Goal: Transaction & Acquisition: Purchase product/service

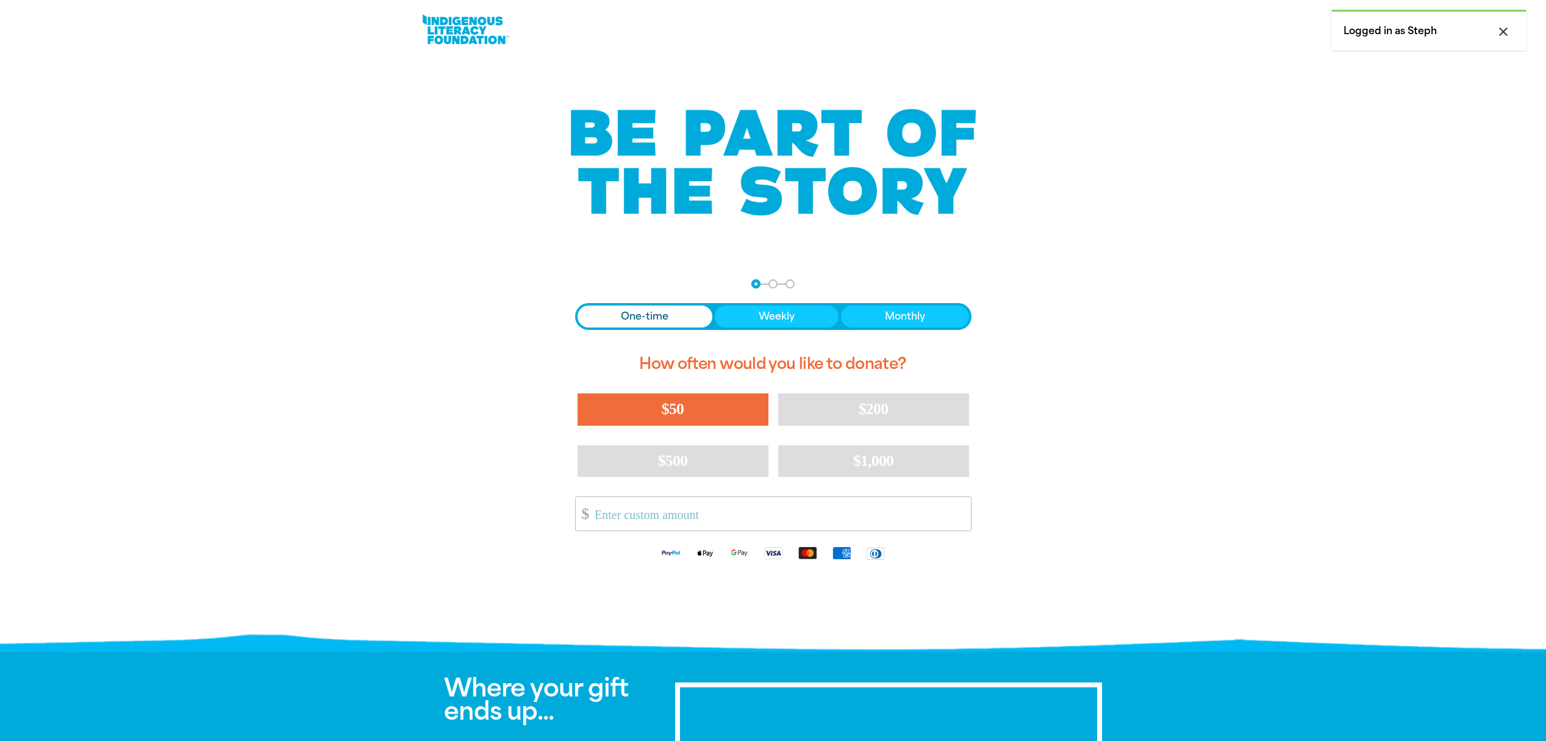
click at [682, 409] on span "$50" at bounding box center [673, 409] width 22 height 18
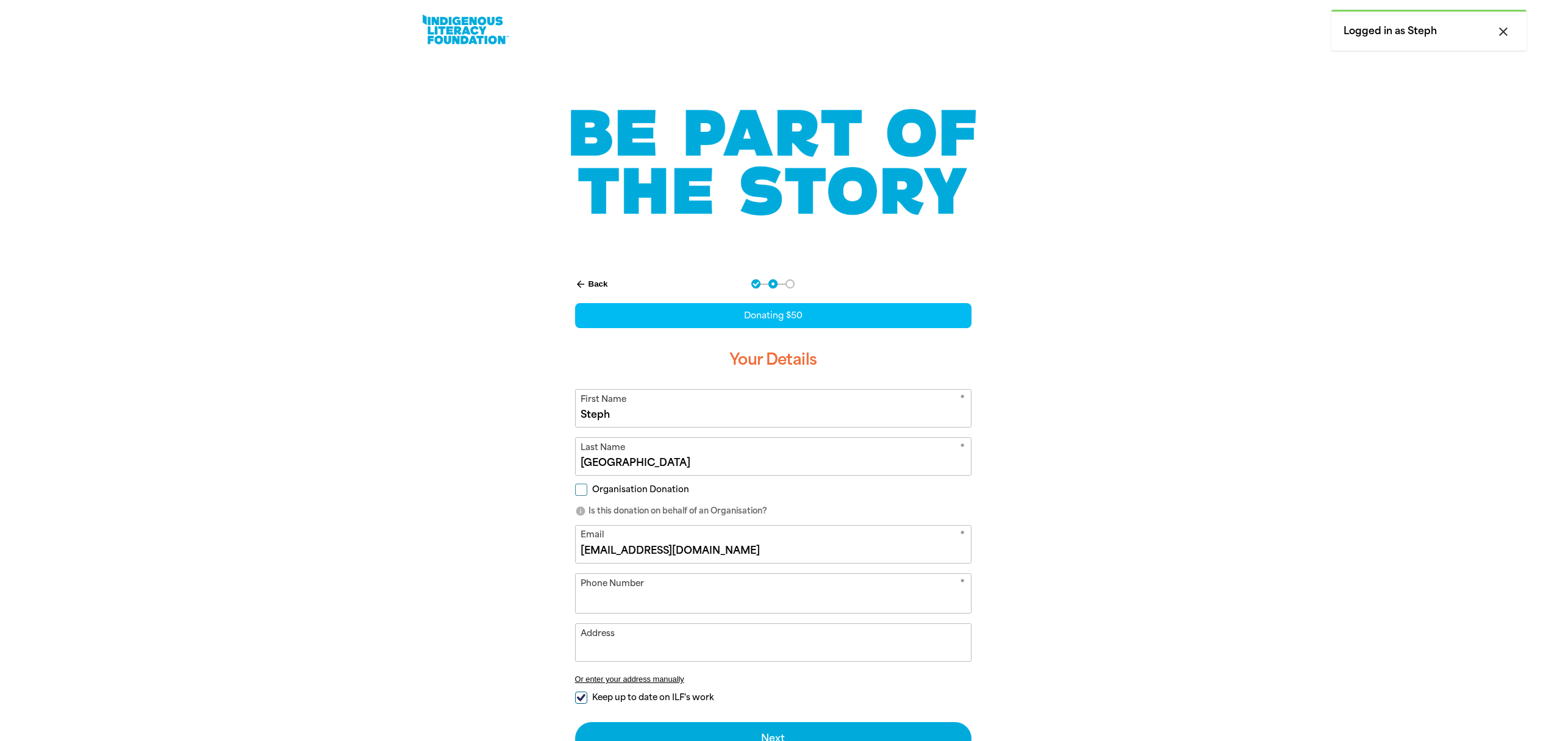
select select "AU"
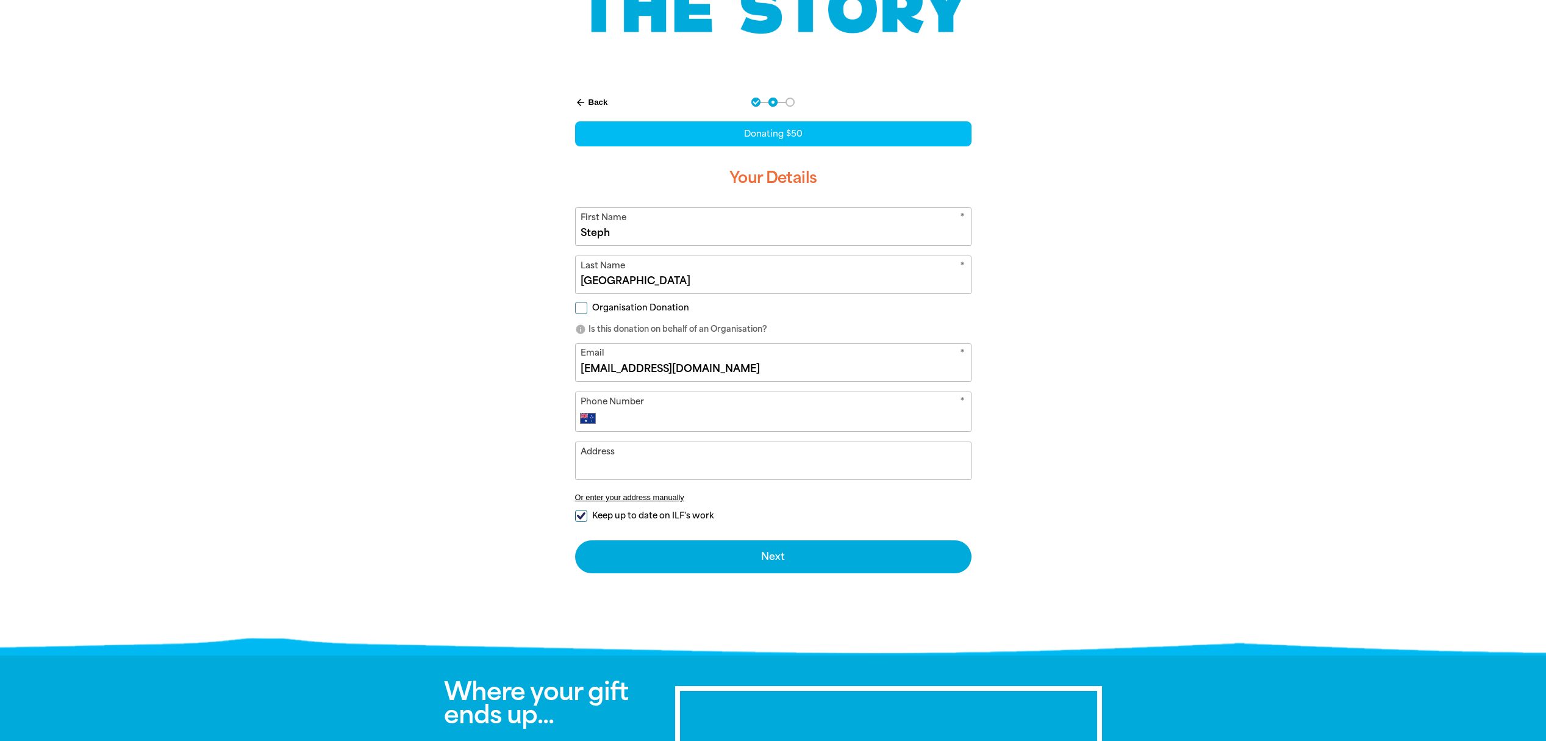
drag, startPoint x: 636, startPoint y: 234, endPoint x: 563, endPoint y: 233, distance: 72.6
click at [563, 233] on div "arrow_back Back Step 1 Step 2 Step 3 Donating $50 Your Details * First Name Ste…" at bounding box center [773, 335] width 427 height 506
type input "[PERSON_NAME]"
drag, startPoint x: 636, startPoint y: 285, endPoint x: 574, endPoint y: 282, distance: 61.7
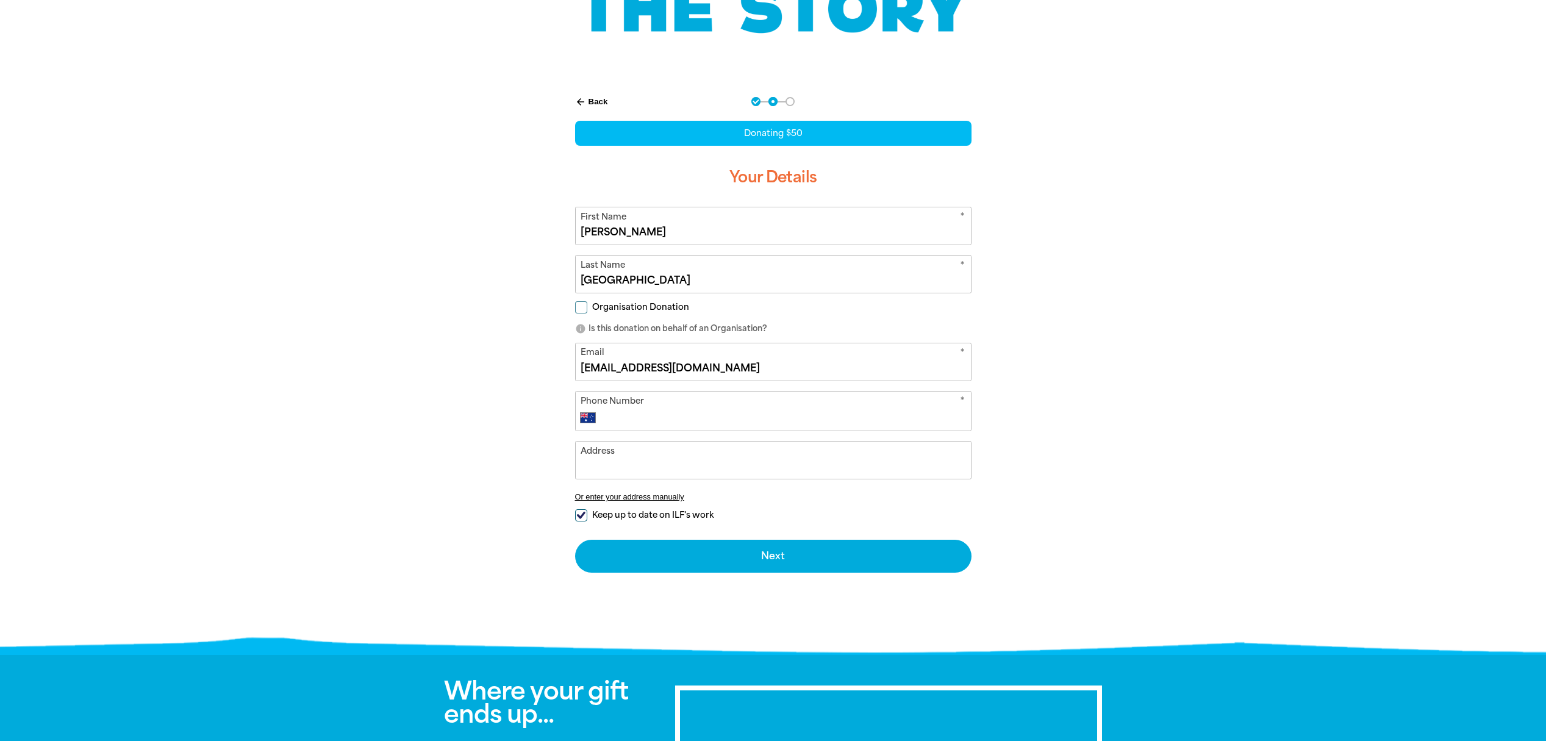
click at [574, 282] on div "arrow_back Back Step 1 Step 2 Step 3 Donating $50 Your Details * First Name [PE…" at bounding box center [773, 335] width 427 height 506
type input "Ritson"
click at [654, 235] on input "[PERSON_NAME]" at bounding box center [773, 225] width 395 height 37
click at [647, 286] on input "Ritson" at bounding box center [773, 274] width 395 height 37
drag, startPoint x: 619, startPoint y: 229, endPoint x: 626, endPoint y: 231, distance: 7.0
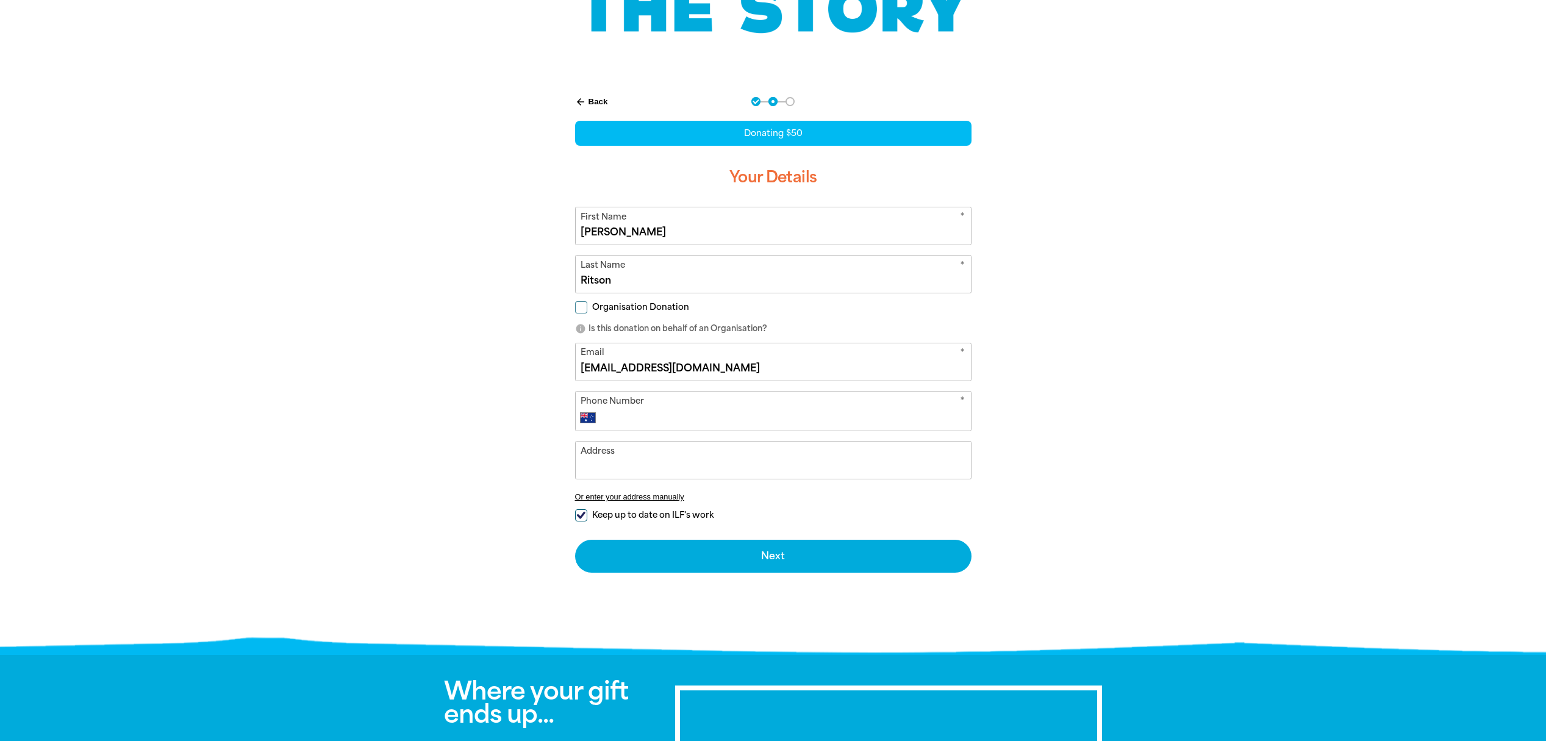
click at [619, 229] on input "[PERSON_NAME]" at bounding box center [773, 225] width 395 height 37
click at [766, 314] on div "Organisation Donation" at bounding box center [773, 309] width 396 height 13
drag, startPoint x: 712, startPoint y: 367, endPoint x: 560, endPoint y: 363, distance: 152.5
click at [560, 363] on div "arrow_back Back Step 1 Step 2 Step 3 Donating $50 Your Details * First Name [PE…" at bounding box center [773, 335] width 427 height 506
click at [607, 237] on input "[PERSON_NAME]" at bounding box center [773, 225] width 395 height 37
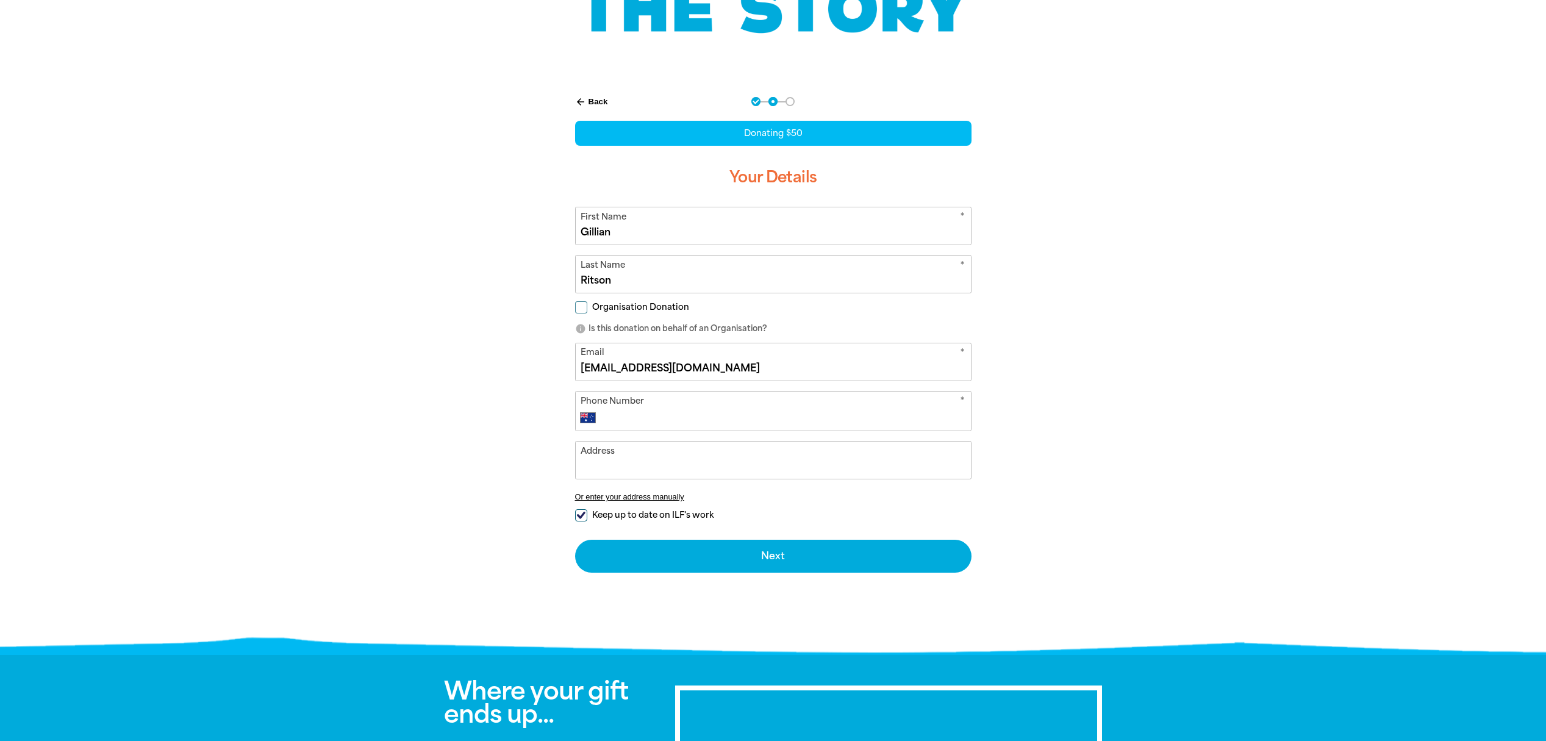
click at [581, 230] on input "Gillian" at bounding box center [773, 225] width 395 height 37
type input "[PERSON_NAME]"
drag, startPoint x: 703, startPoint y: 366, endPoint x: 721, endPoint y: 368, distance: 19.0
click at [703, 366] on input "[EMAIL_ADDRESS][DOMAIN_NAME]" at bounding box center [773, 361] width 395 height 37
drag, startPoint x: 704, startPoint y: 368, endPoint x: 561, endPoint y: 365, distance: 143.4
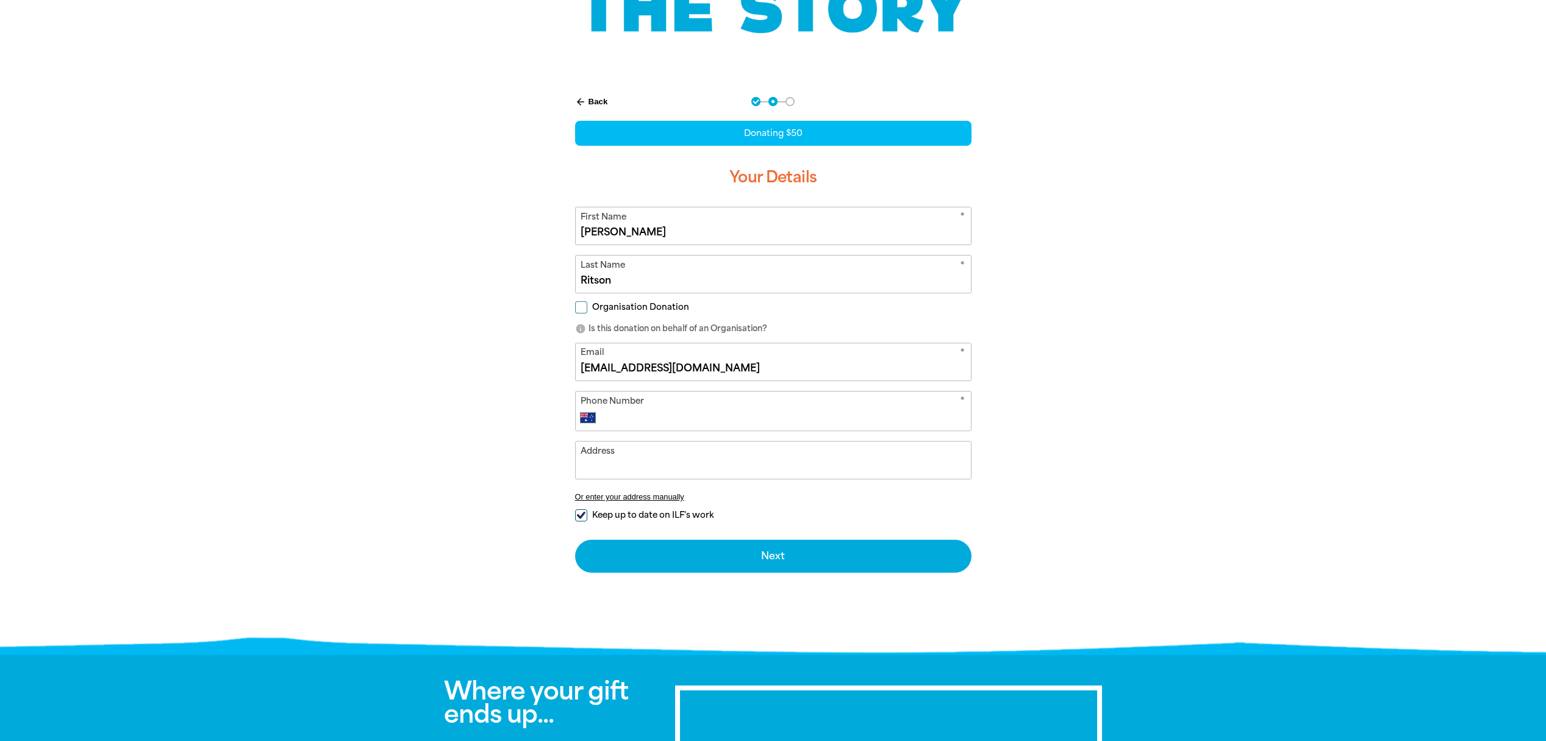
click at [560, 365] on div "arrow_back Back Step 1 Step 2 Step 3 Donating $50 Your Details * First Name [PE…" at bounding box center [773, 335] width 427 height 506
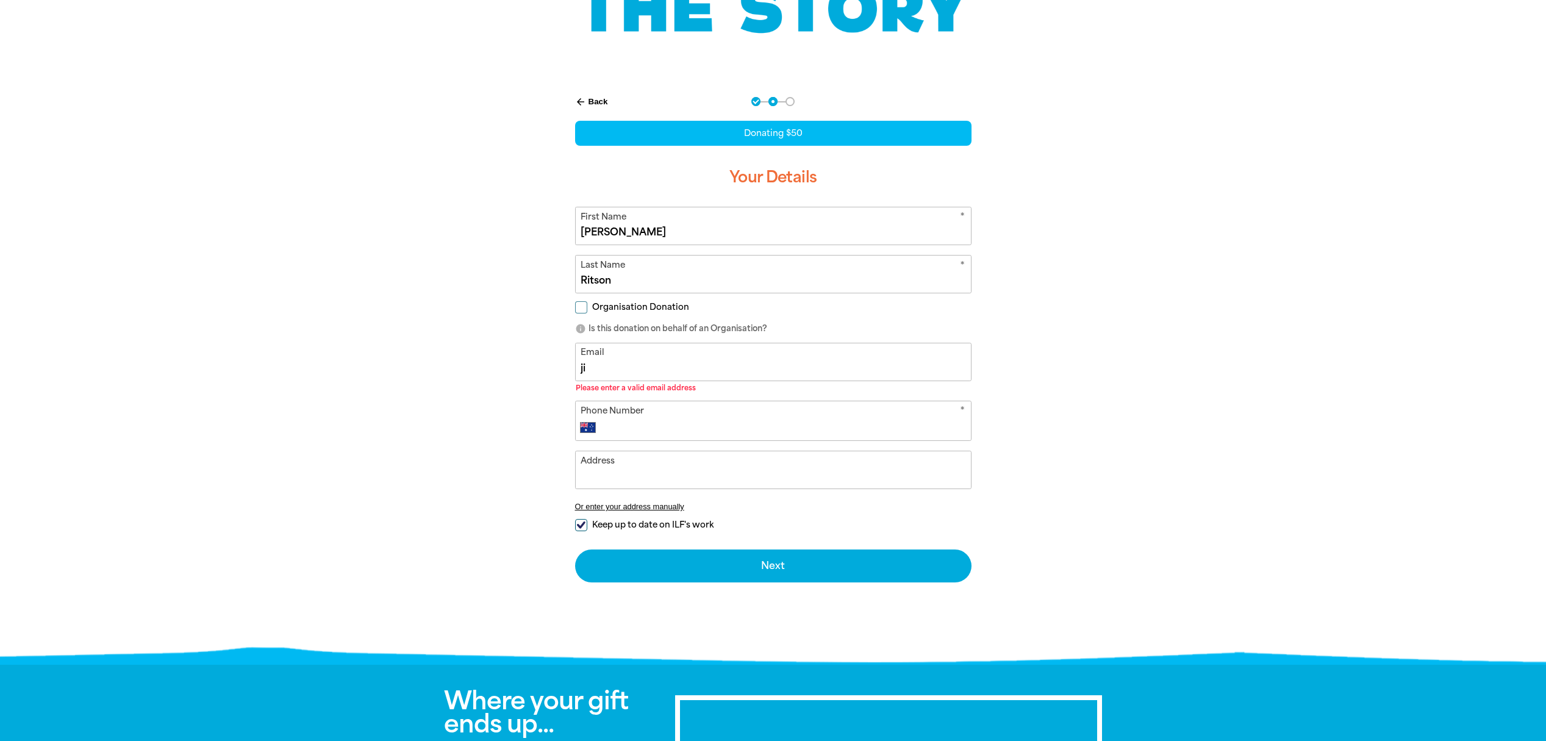
type input "j"
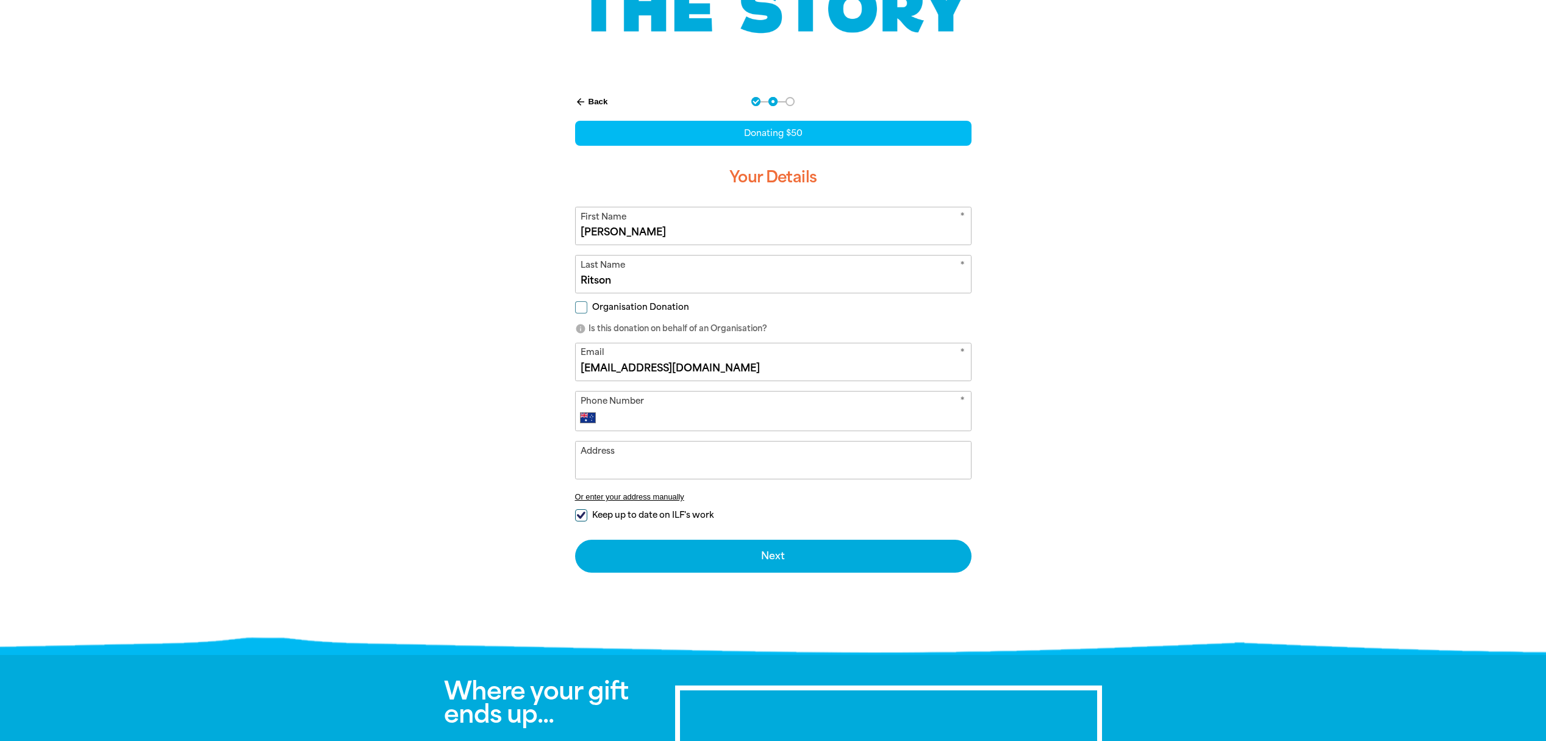
click at [587, 368] on input "[EMAIL_ADDRESS][DOMAIN_NAME]" at bounding box center [773, 361] width 395 height 37
click at [577, 368] on input "[EMAIL_ADDRESS][DOMAIN_NAME]" at bounding box center [773, 361] width 395 height 37
click at [699, 371] on input "[EMAIL_ADDRESS][DOMAIN_NAME]" at bounding box center [773, 361] width 395 height 37
type input "[EMAIL_ADDRESS][DOMAIN_NAME]"
click at [646, 409] on div "* Phone Number International [GEOGRAPHIC_DATA] [GEOGRAPHIC_DATA] [GEOGRAPHIC_DA…" at bounding box center [773, 411] width 396 height 40
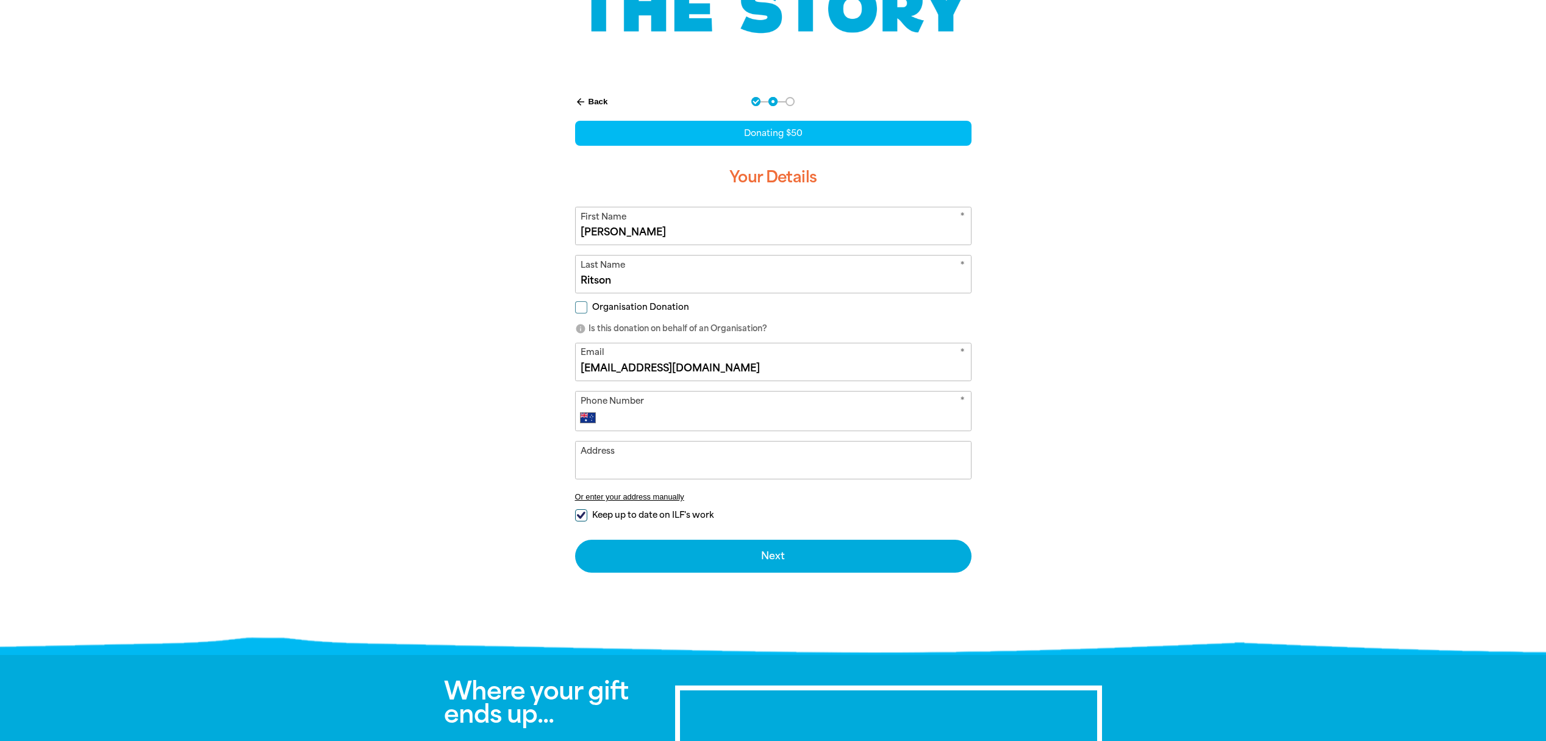
click at [636, 415] on input "Phone Number" at bounding box center [785, 417] width 360 height 15
type input "0403 854 039"
click at [625, 466] on input "Address" at bounding box center [773, 460] width 395 height 37
click at [616, 462] on input "Address" at bounding box center [773, 460] width 395 height 37
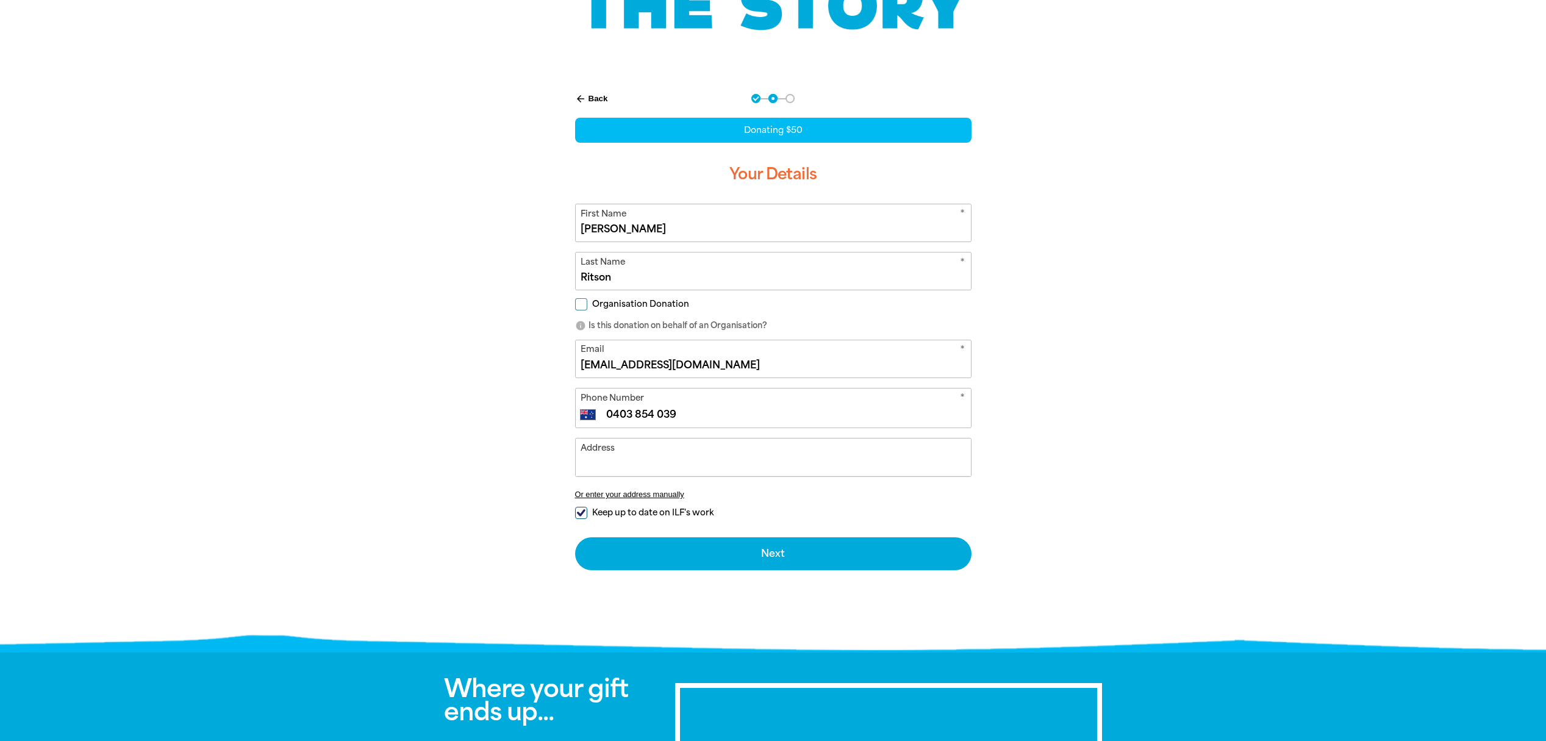
scroll to position [189, 0]
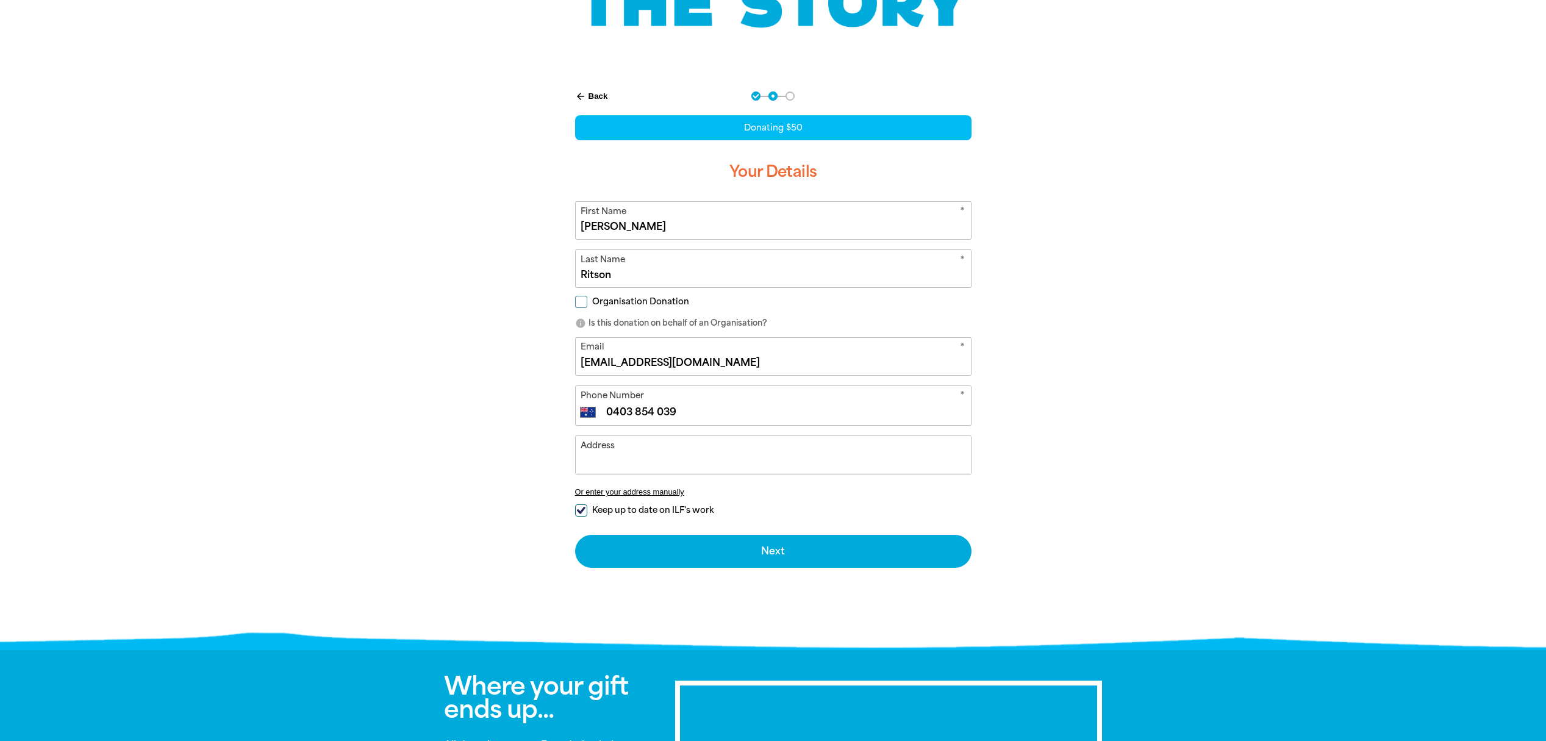
click at [622, 465] on input "Address" at bounding box center [773, 454] width 395 height 37
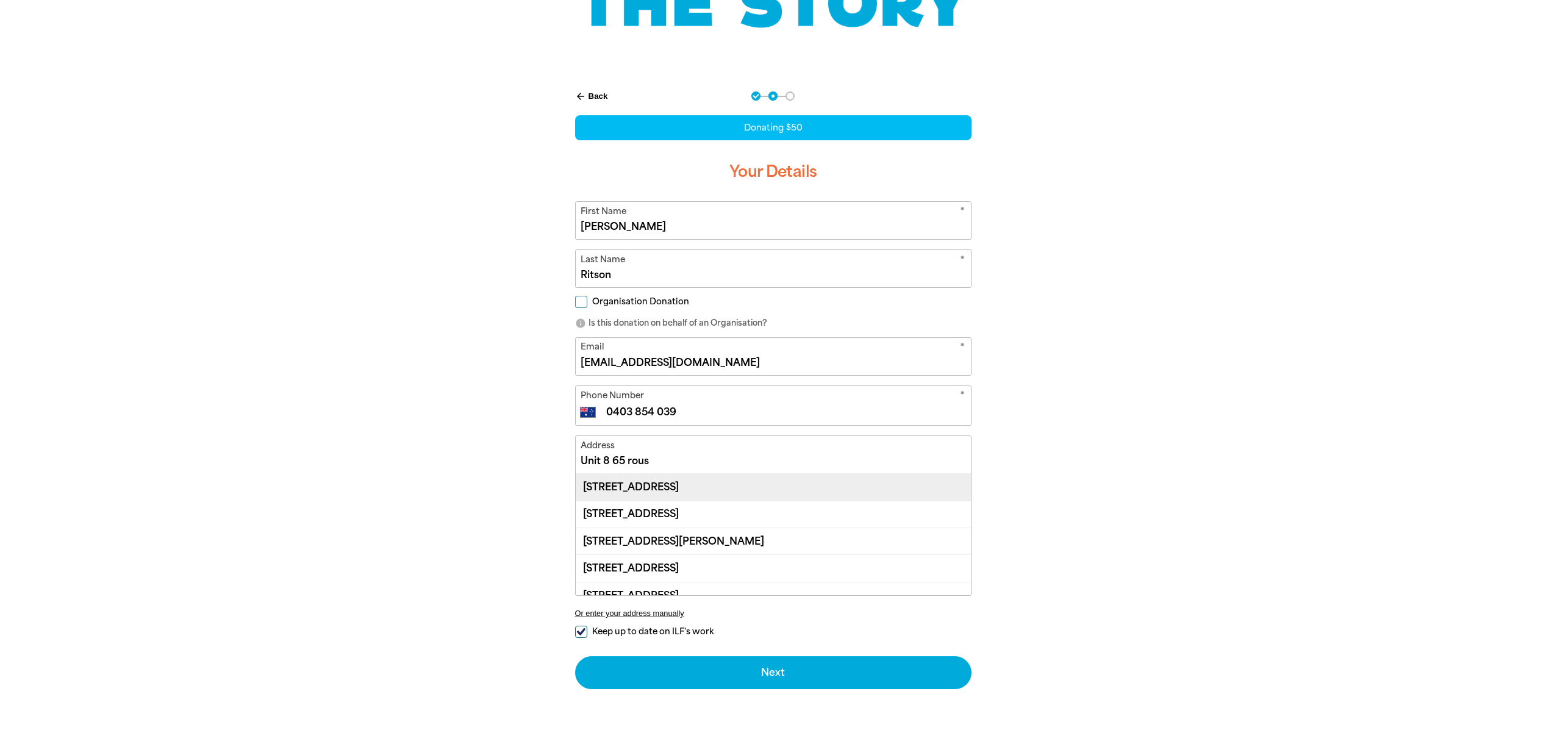
click at [812, 490] on div "[STREET_ADDRESS]" at bounding box center [773, 487] width 395 height 26
type input "[STREET_ADDRESS]"
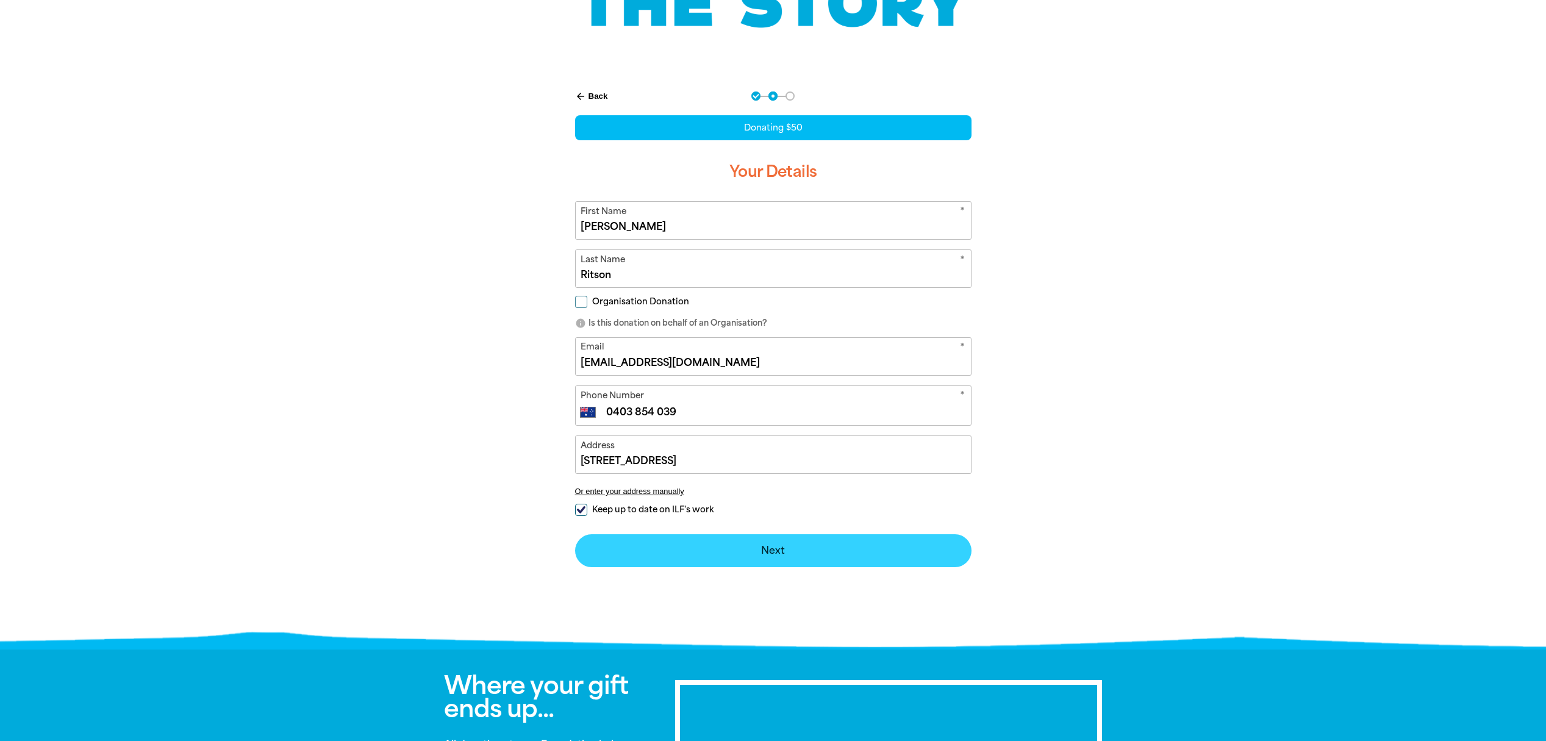
click at [787, 553] on button "Next chevron_right" at bounding box center [773, 550] width 396 height 33
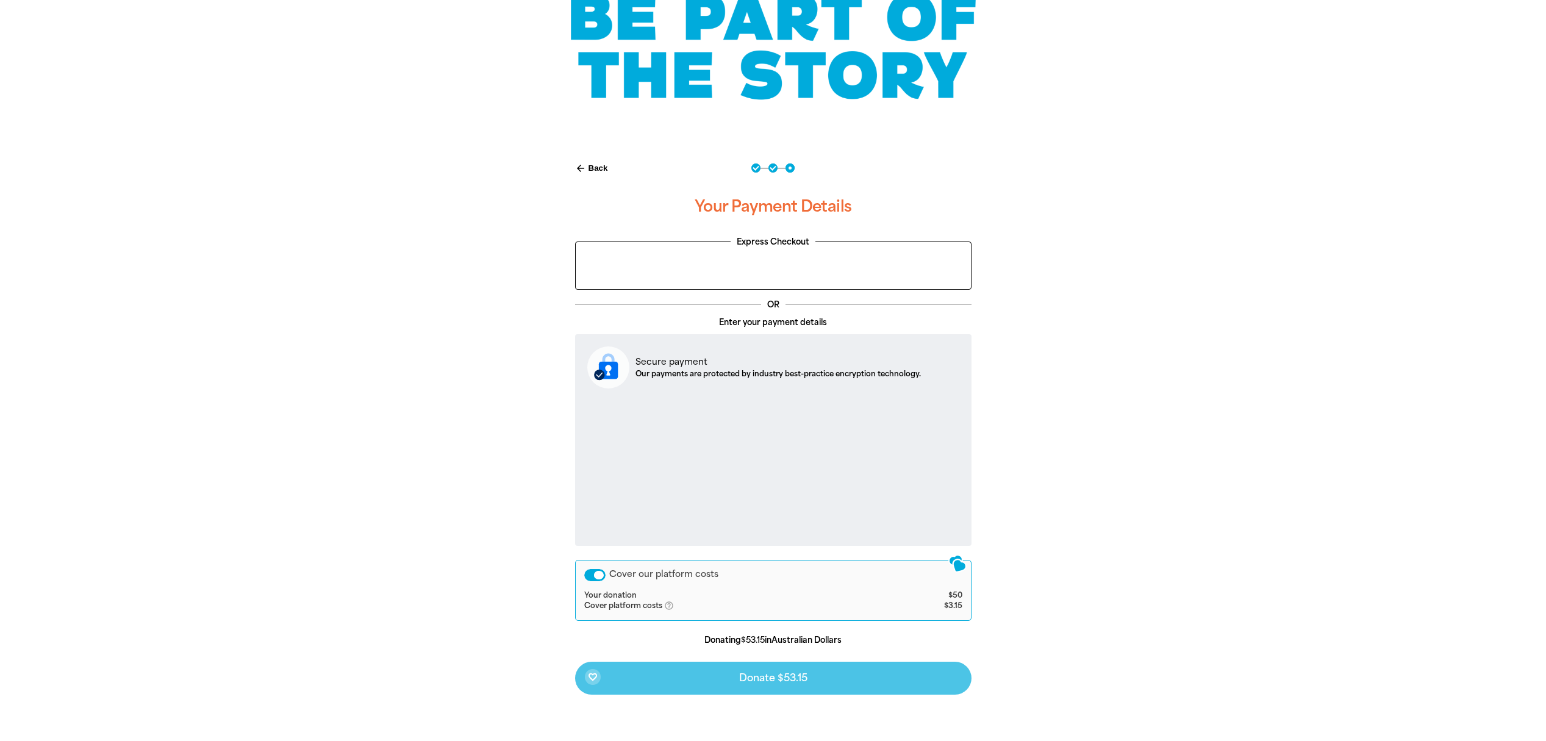
scroll to position [120, 0]
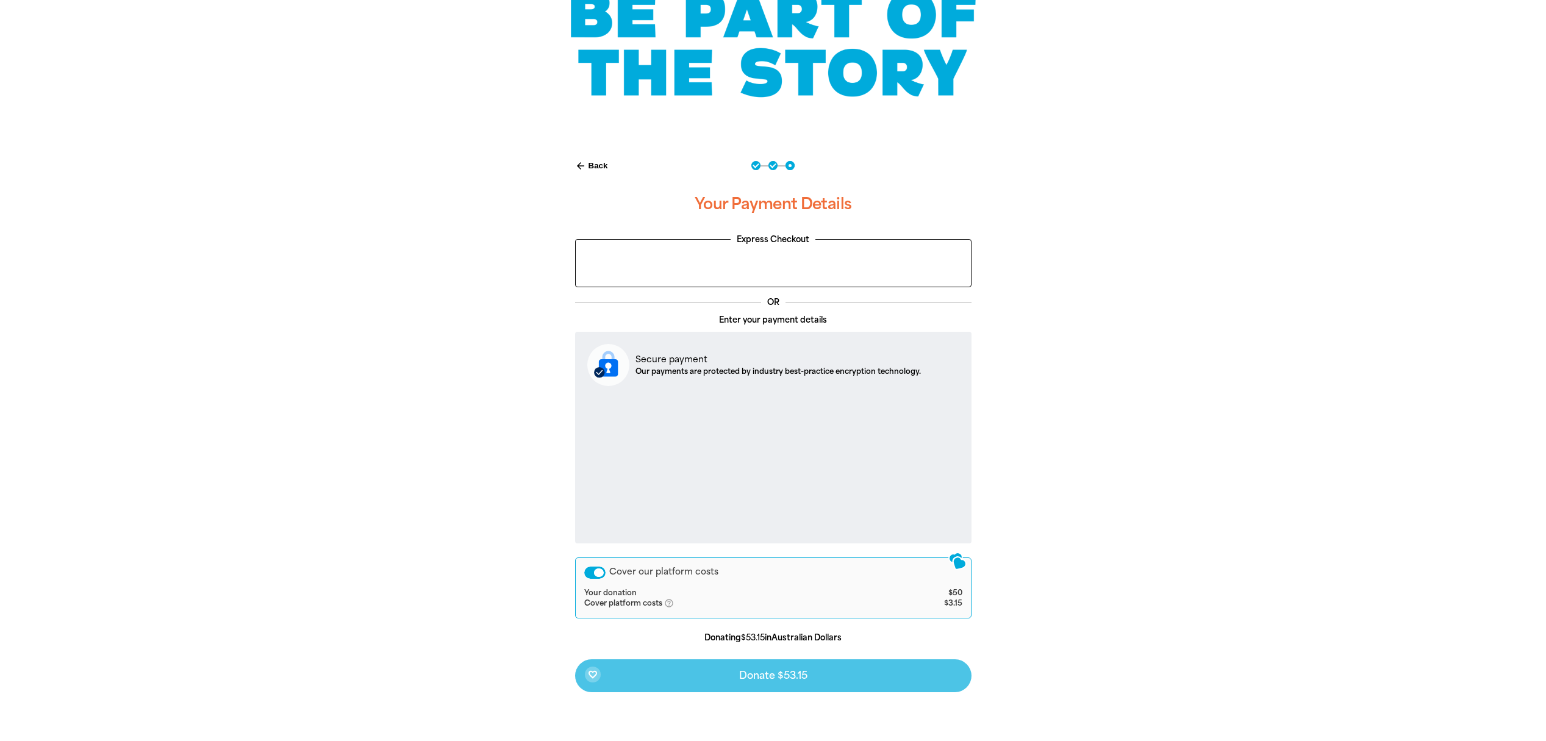
click at [595, 580] on div "Cover our platform costs Your donation $50 Cover platform costs help_outlined A…" at bounding box center [773, 587] width 396 height 61
click at [592, 575] on div "Cover our platform costs" at bounding box center [594, 573] width 21 height 12
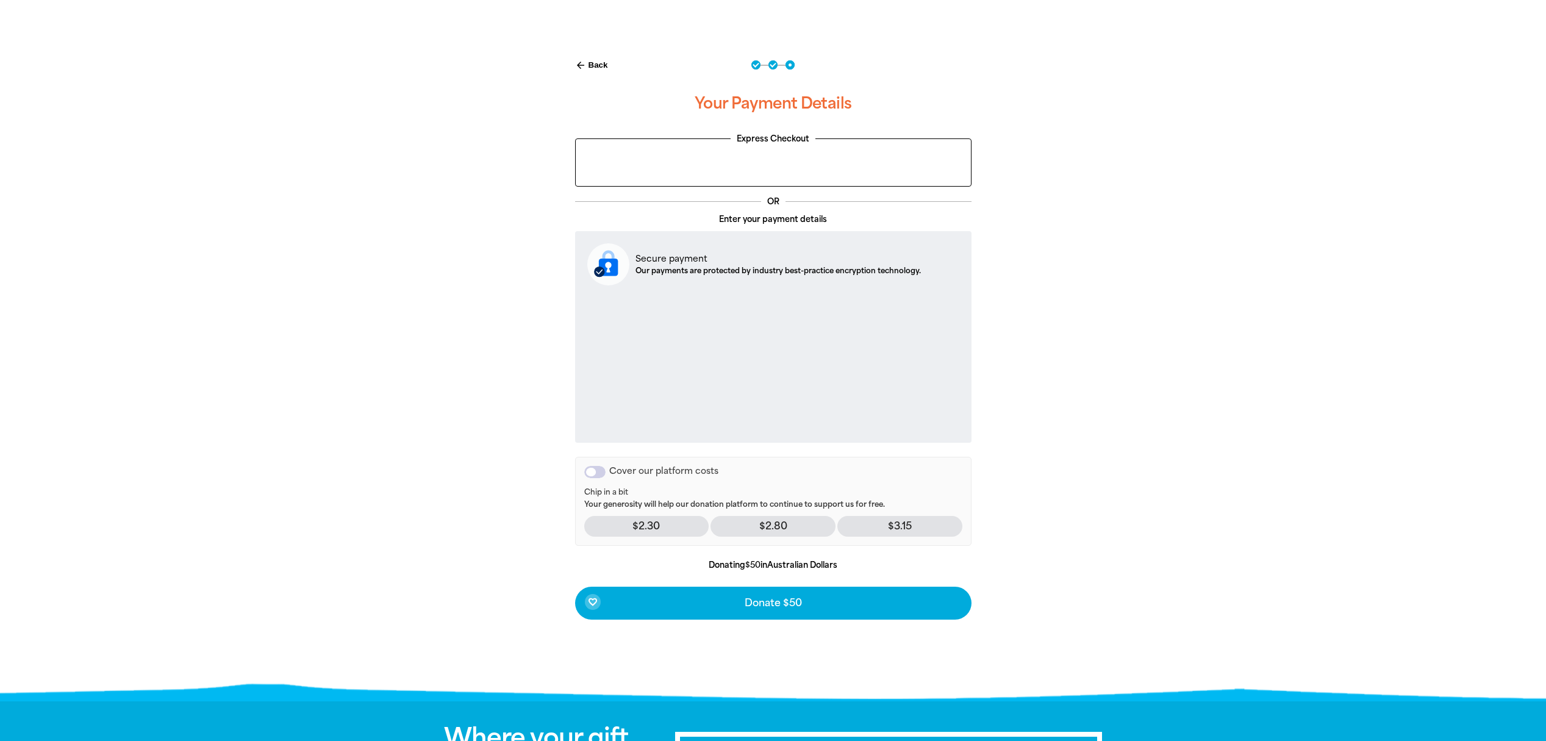
scroll to position [236, 0]
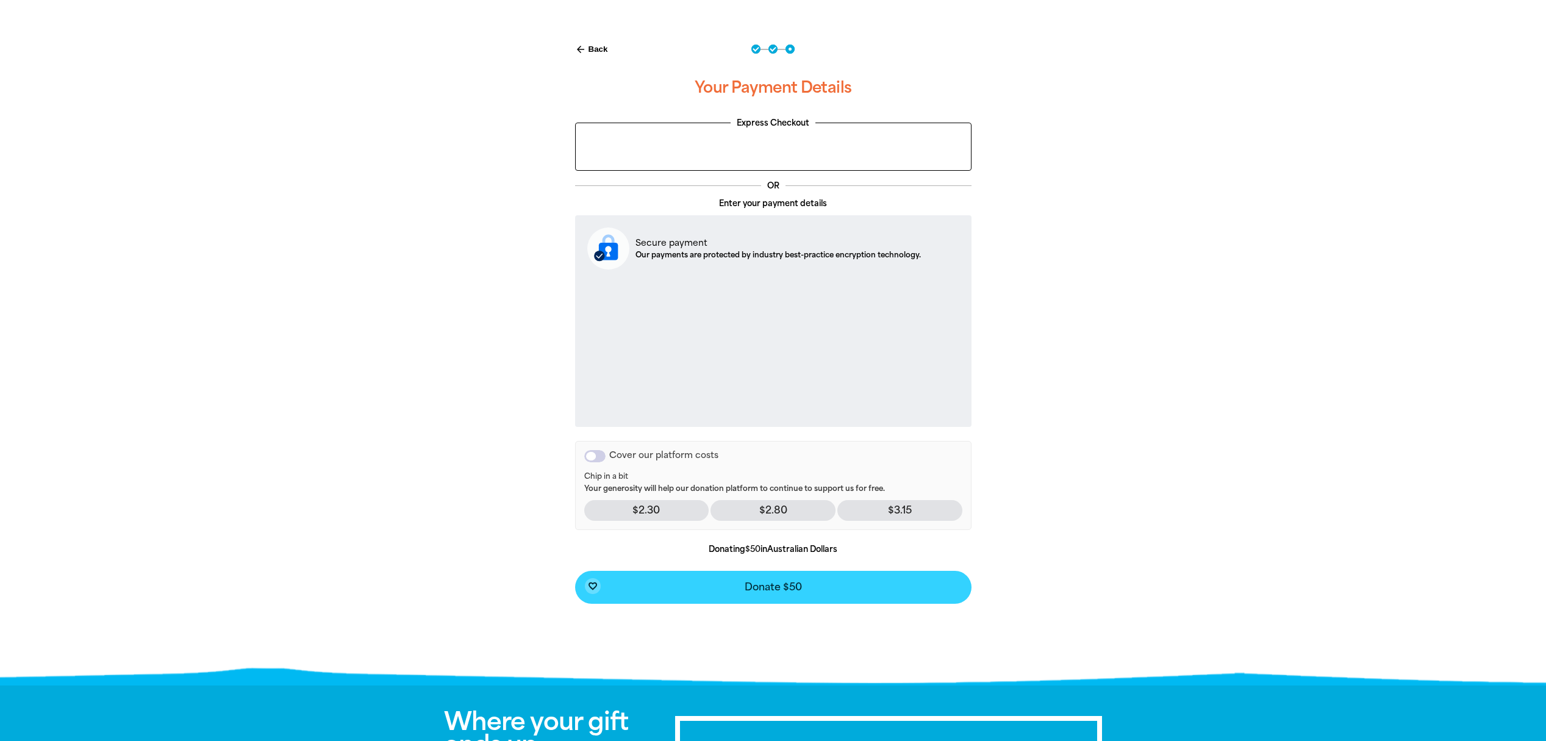
click at [785, 584] on span "Donate $50" at bounding box center [773, 587] width 57 height 10
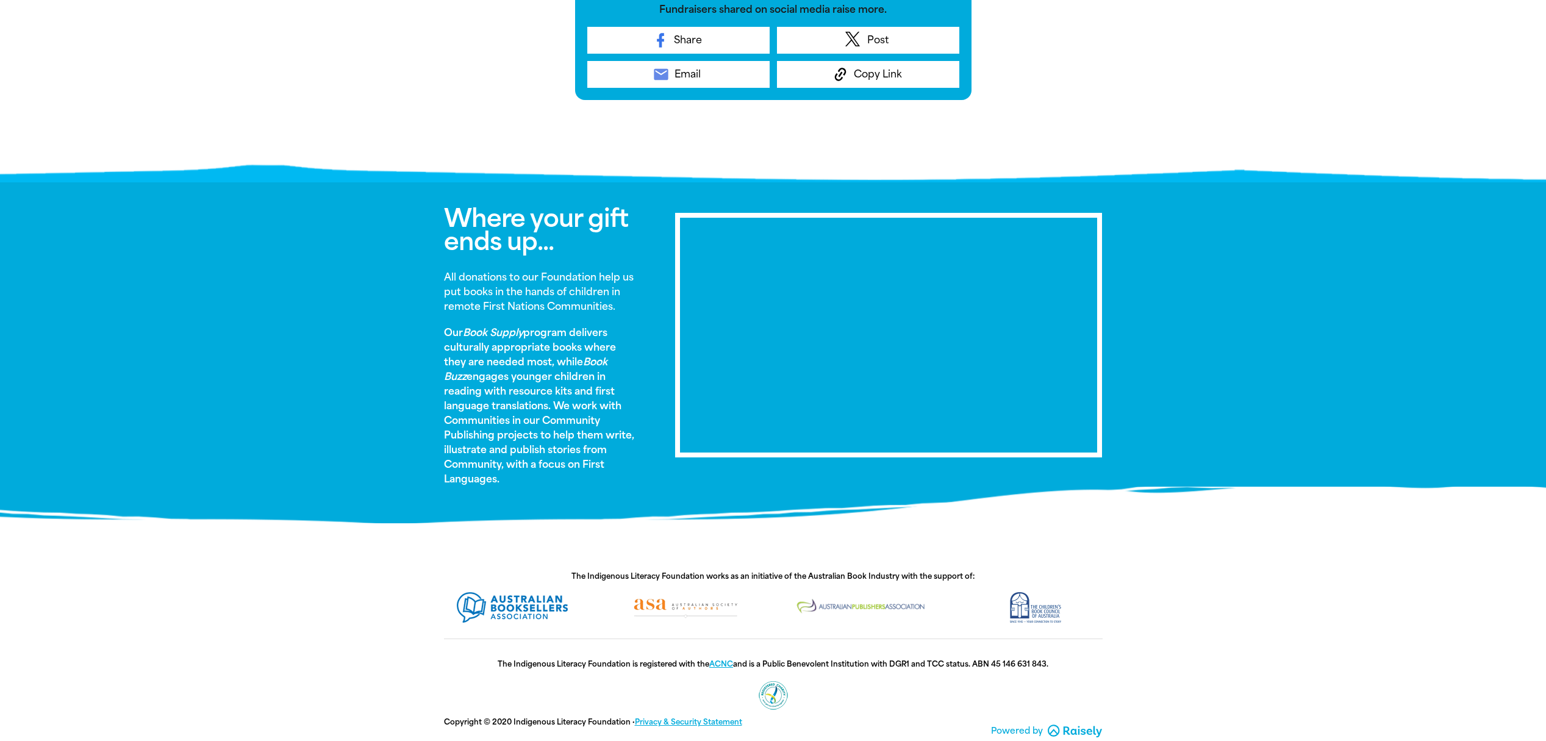
scroll to position [588, 0]
